Goal: Task Accomplishment & Management: Use online tool/utility

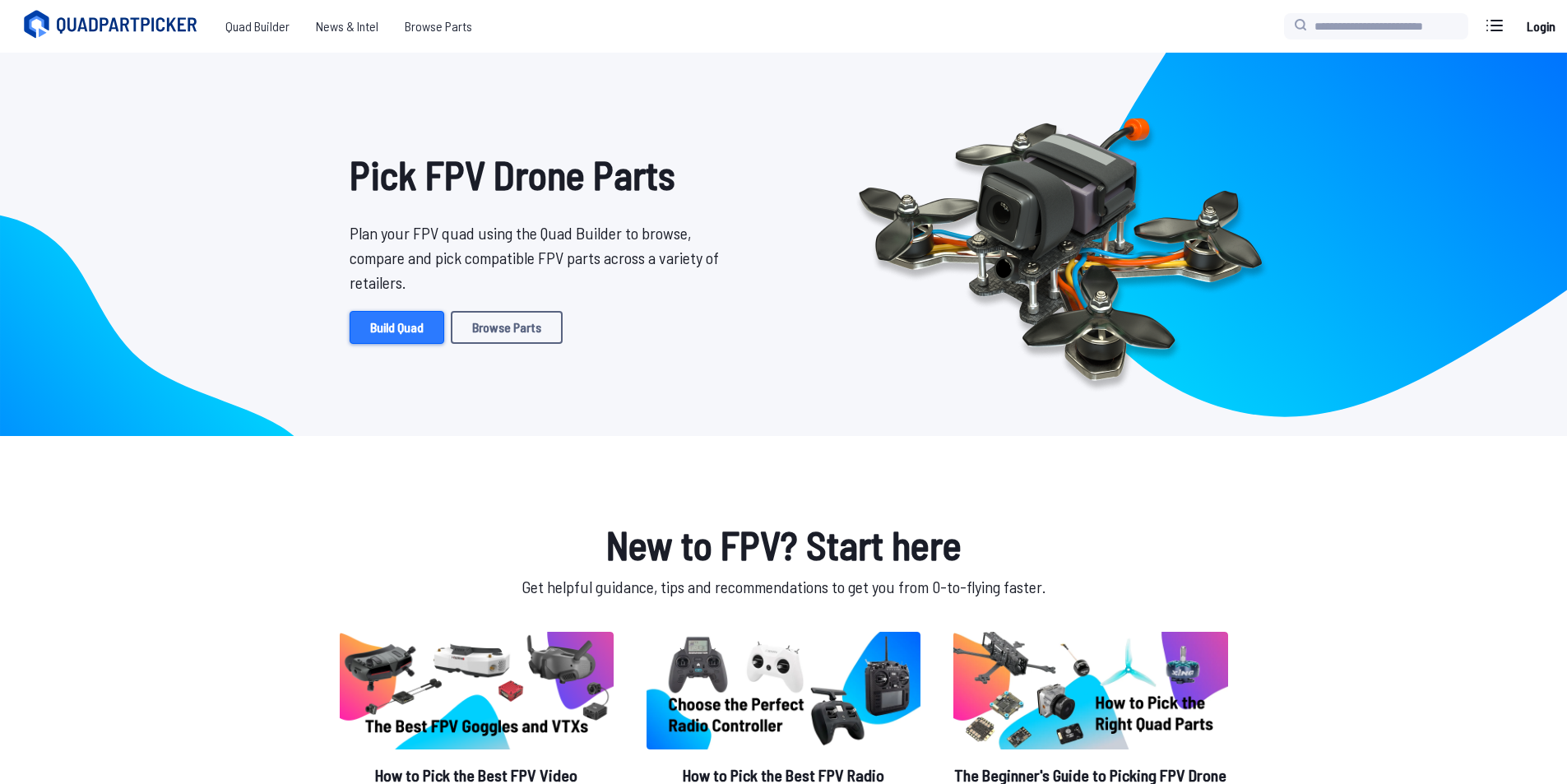
drag, startPoint x: 0, startPoint y: 0, endPoint x: 415, endPoint y: 328, distance: 529.0
click at [415, 328] on link "Build Quad" at bounding box center [397, 327] width 95 height 33
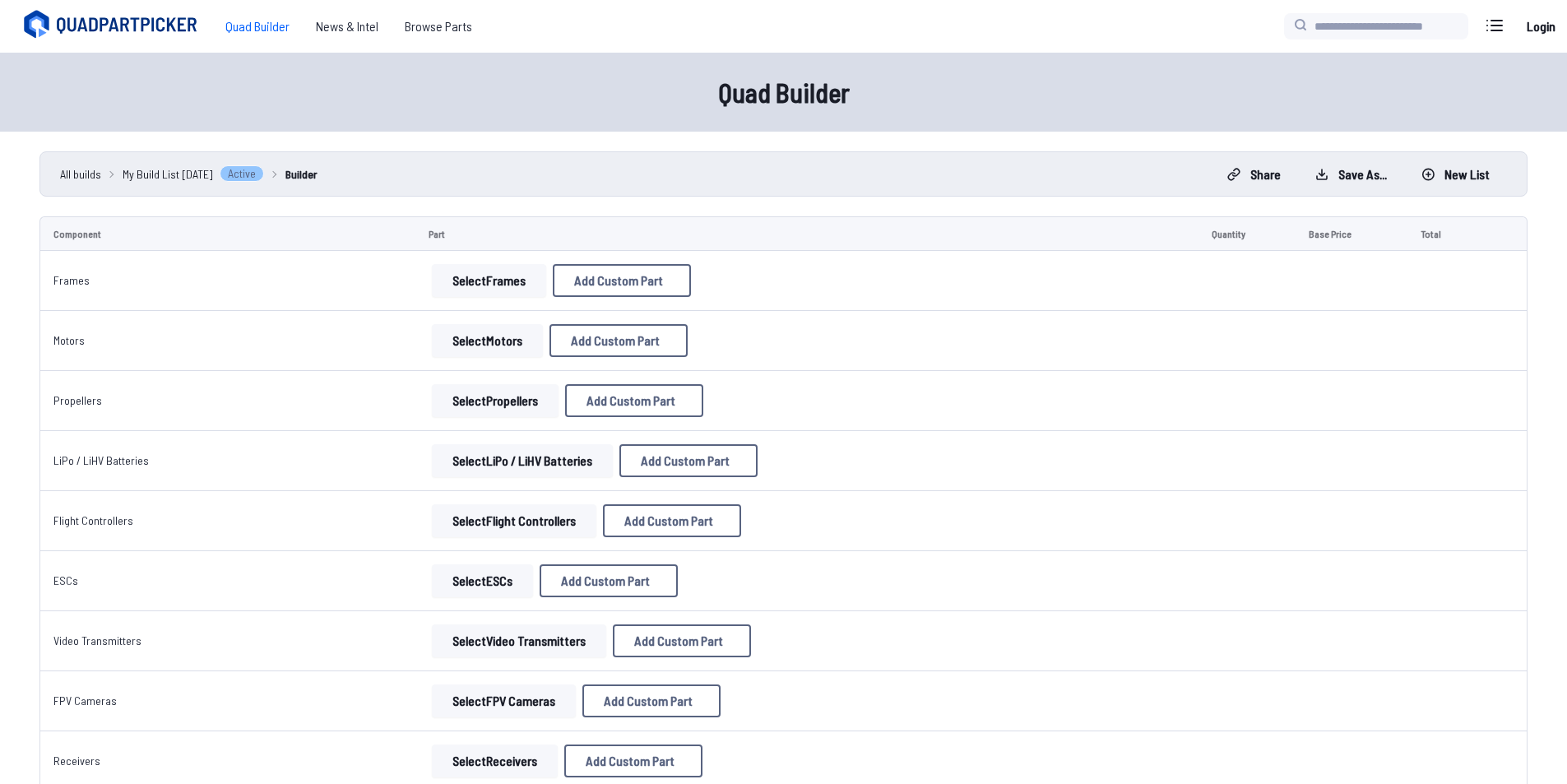
click at [488, 298] on td "Select Frames Add Custom Part Add Custom Part Part name* Brand / Manufacturer P…" at bounding box center [807, 281] width 784 height 60
click at [483, 288] on button "Select Frames" at bounding box center [489, 281] width 114 height 33
click at [462, 279] on button "Select Frames" at bounding box center [489, 281] width 114 height 33
click at [493, 282] on button "Select Frames" at bounding box center [489, 281] width 114 height 33
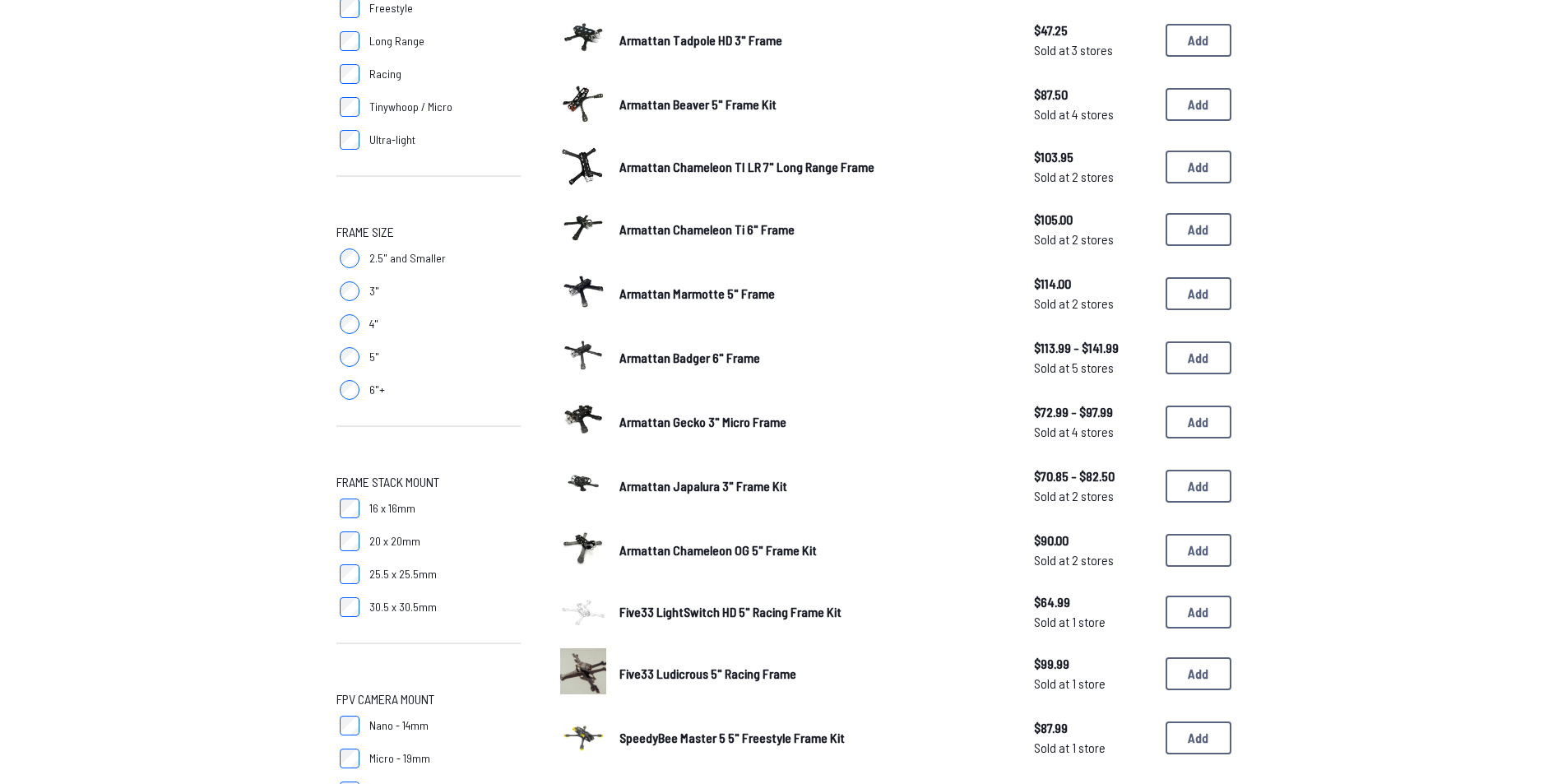
scroll to position [489, 0]
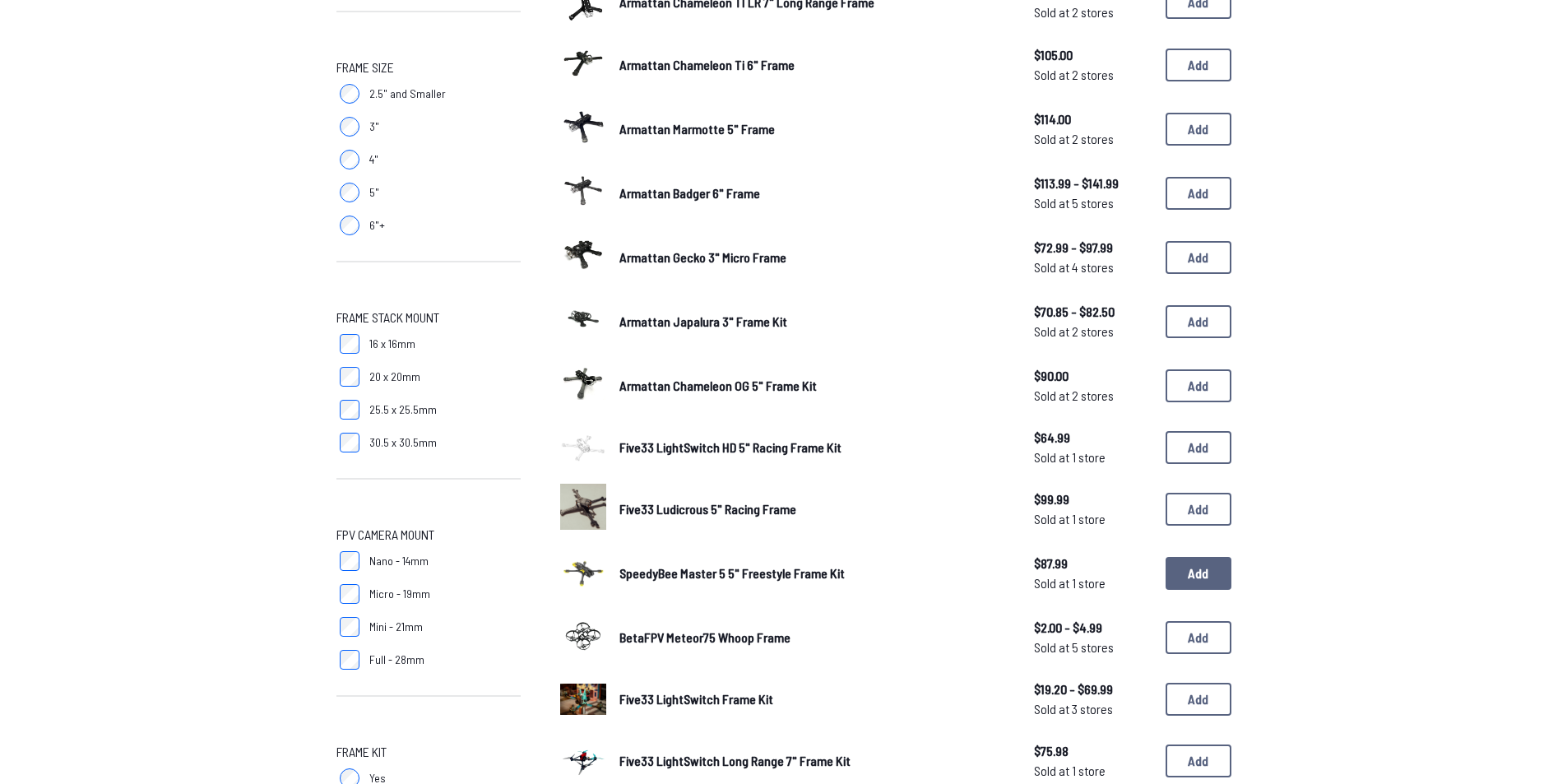
click at [1188, 571] on button "Add" at bounding box center [1199, 573] width 66 height 33
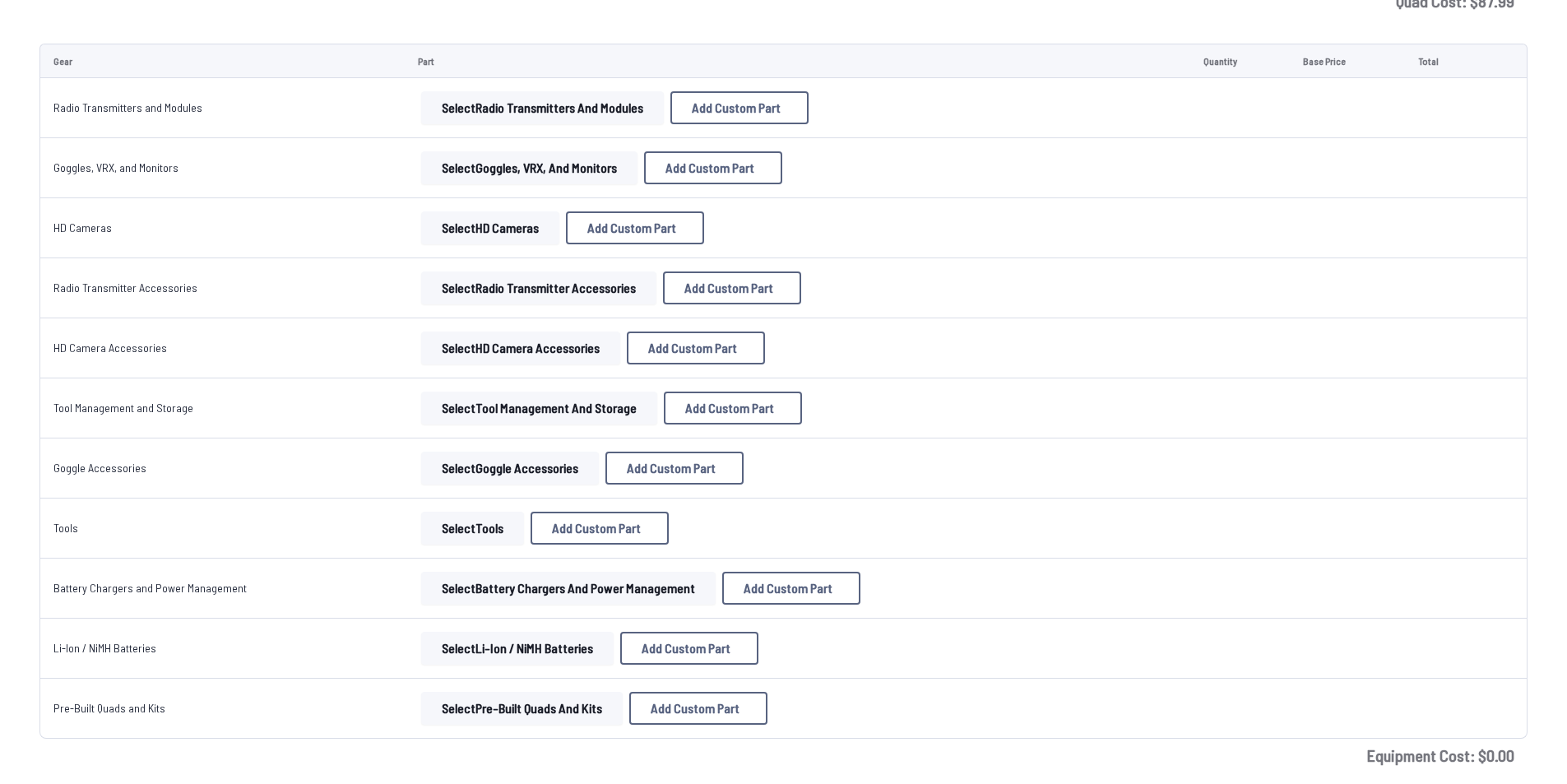
scroll to position [1475, 0]
